Goal: Information Seeking & Learning: Stay updated

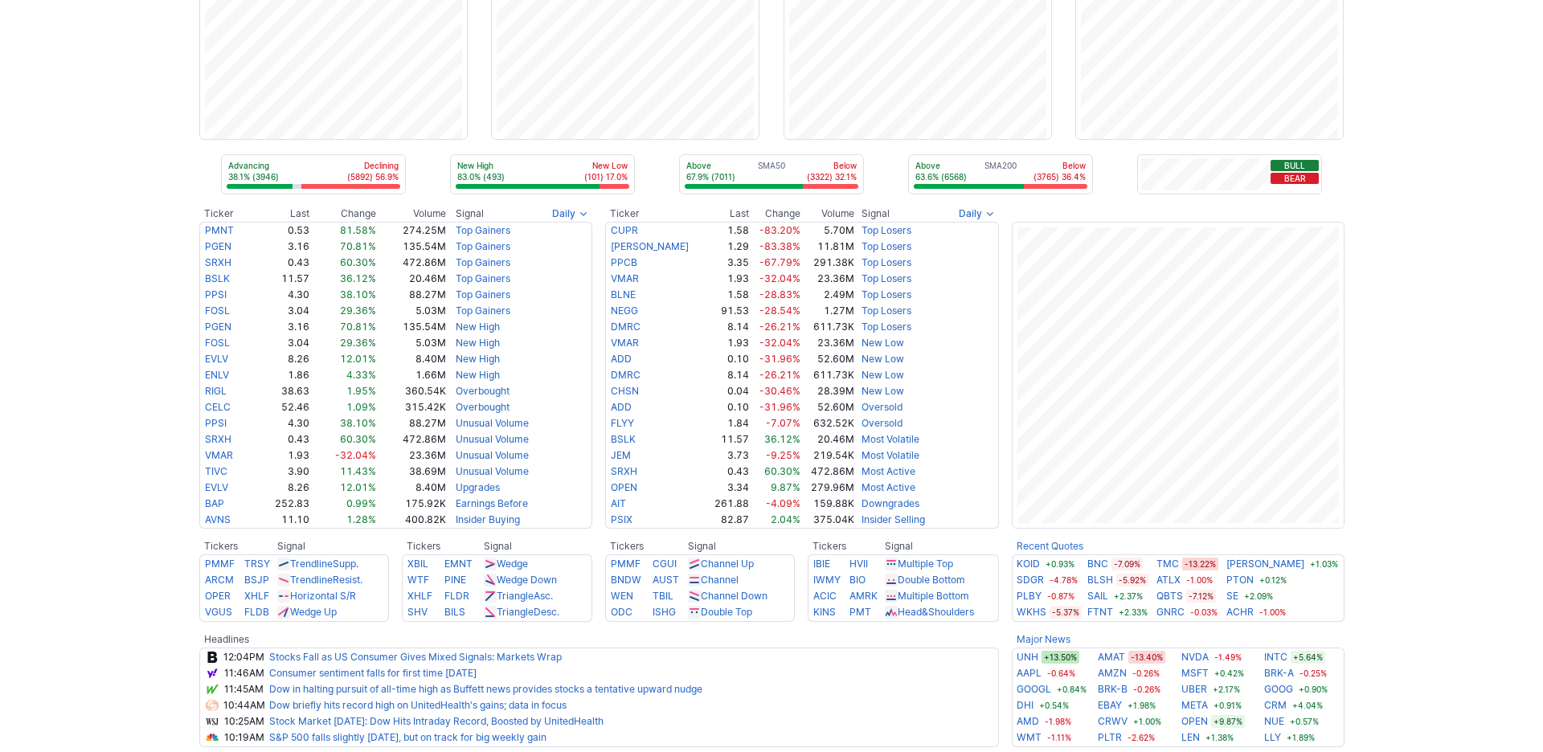
scroll to position [89, 0]
